Goal: Transaction & Acquisition: Register for event/course

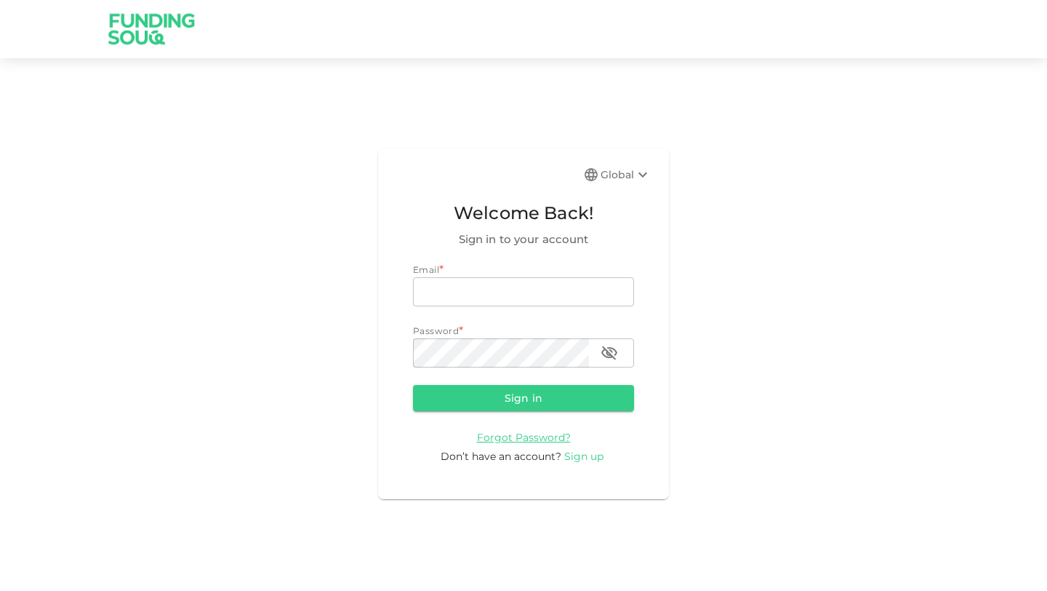
type input "[EMAIL_ADDRESS][DOMAIN_NAME]"
click at [577, 452] on span "Sign up" at bounding box center [583, 455] width 39 height 13
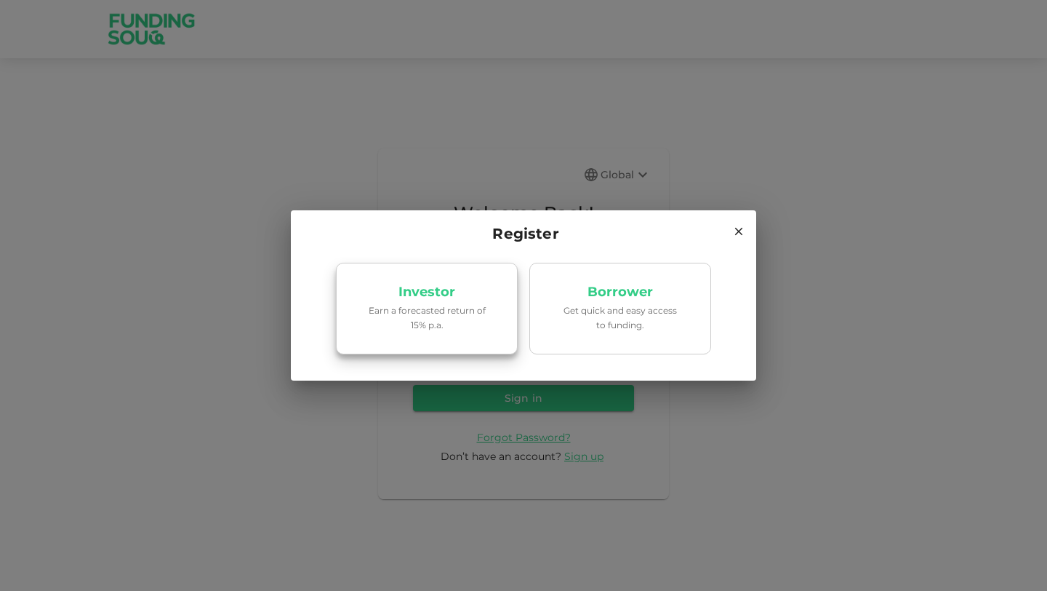
click at [449, 332] on link "Investor Earn a forecasted return of 15% p.a." at bounding box center [427, 309] width 182 height 92
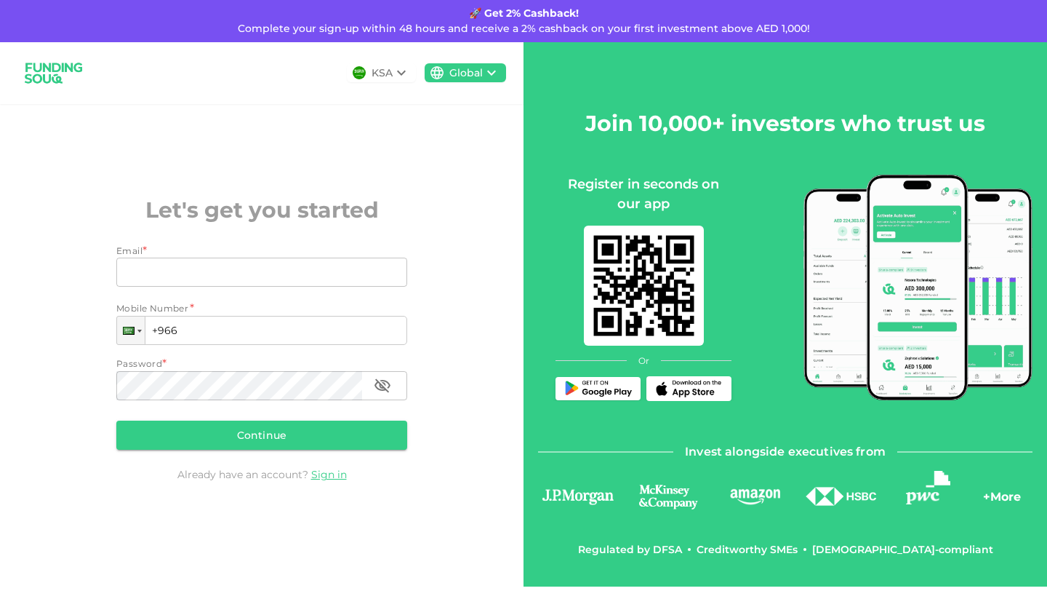
click at [406, 74] on icon at bounding box center [401, 72] width 17 height 17
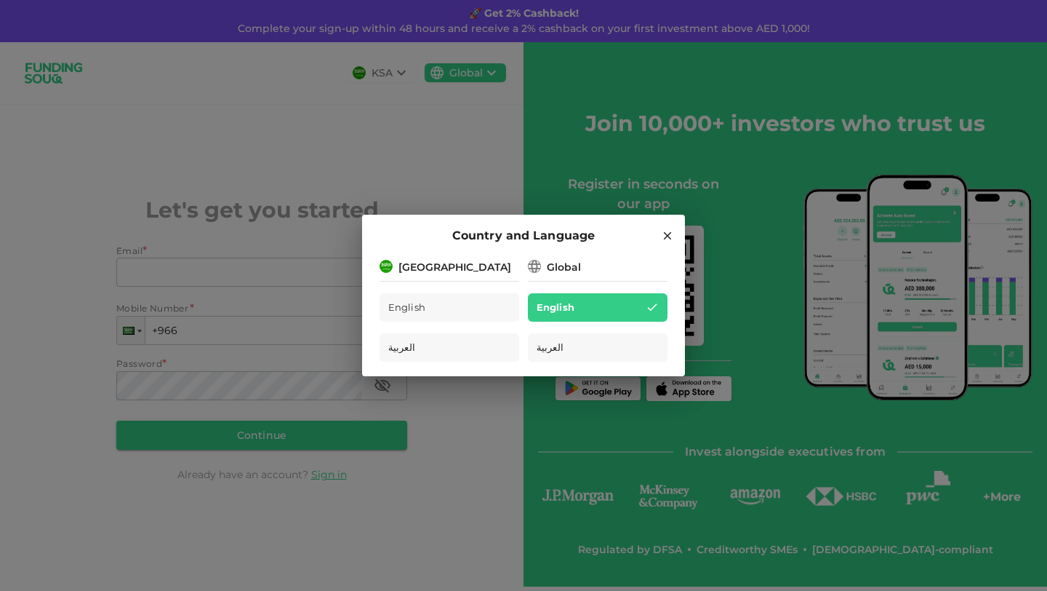
click at [406, 74] on div "Country and Language [GEOGRAPHIC_DATA] English العربية Global English العربية" at bounding box center [523, 295] width 1047 height 591
